Goal: Task Accomplishment & Management: Manage account settings

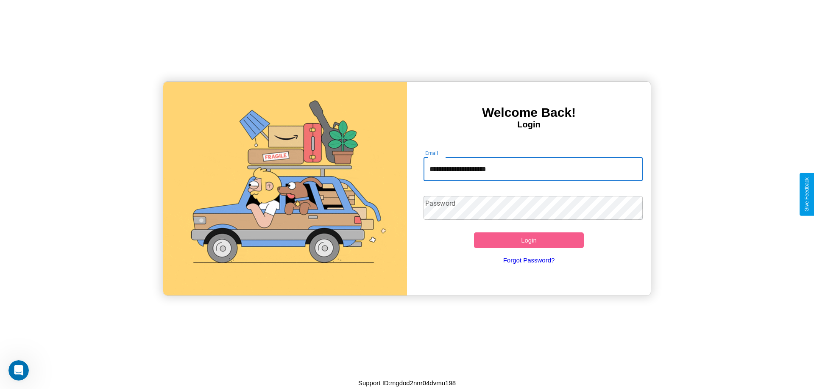
type input "**********"
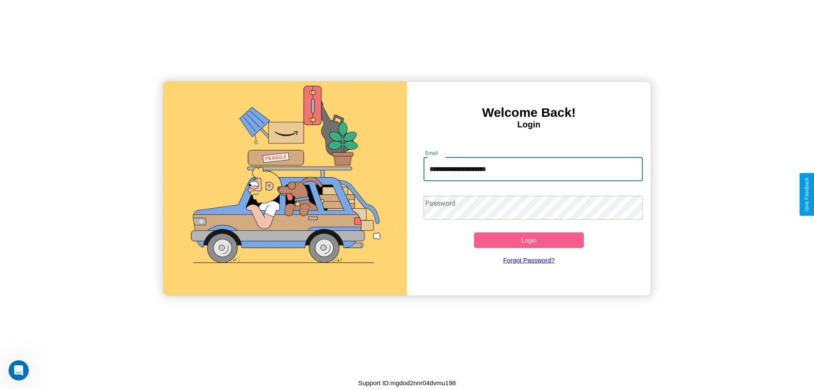
click at [528, 240] on button "Login" at bounding box center [529, 241] width 110 height 16
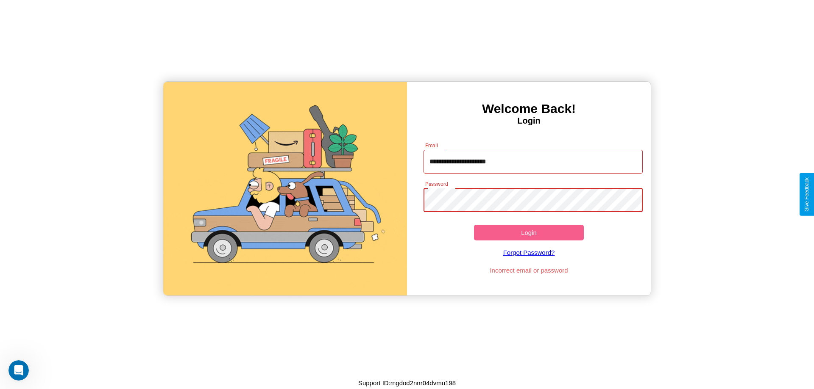
click at [528, 233] on button "Login" at bounding box center [529, 233] width 110 height 16
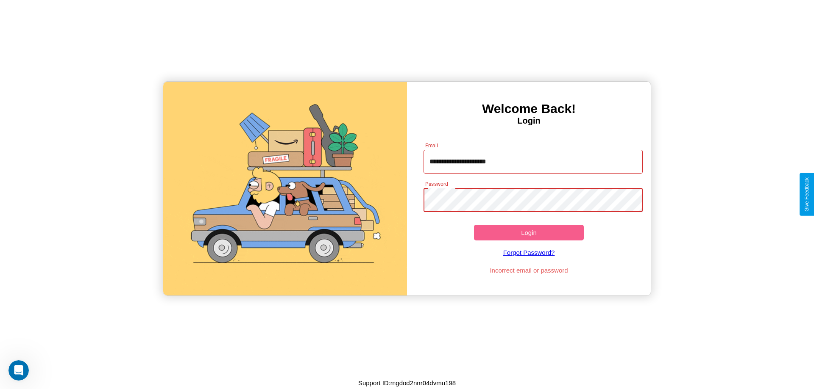
click at [528, 233] on button "Login" at bounding box center [529, 233] width 110 height 16
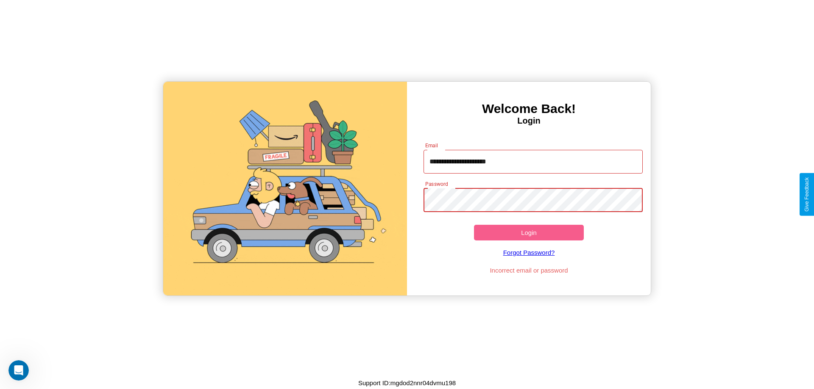
click at [528, 233] on button "Login" at bounding box center [529, 233] width 110 height 16
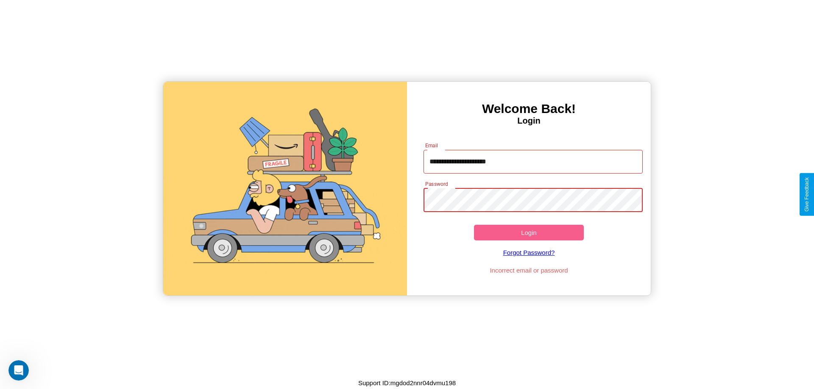
click at [528, 233] on button "Login" at bounding box center [529, 233] width 110 height 16
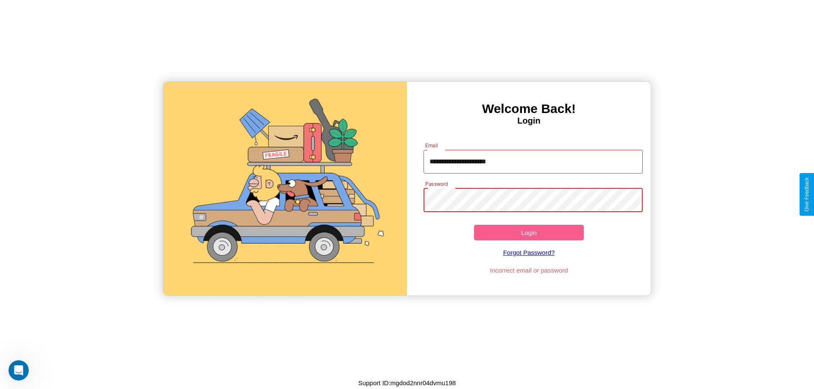
click at [528, 233] on button "Login" at bounding box center [529, 233] width 110 height 16
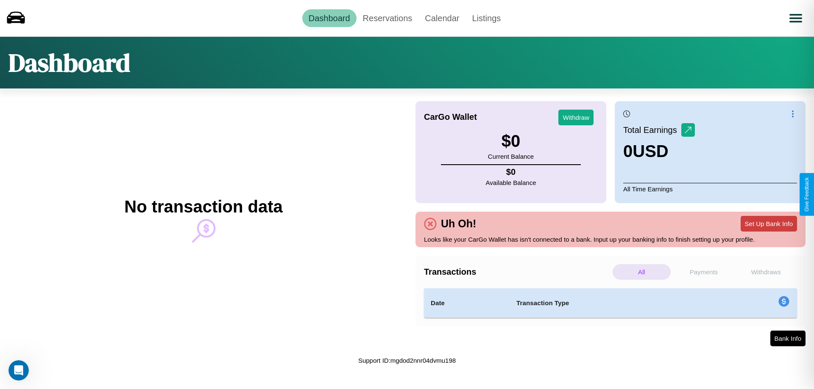
click at [768, 224] on button "Set Up Bank Info" at bounding box center [768, 224] width 56 height 16
